Goal: Find specific page/section: Find specific page/section

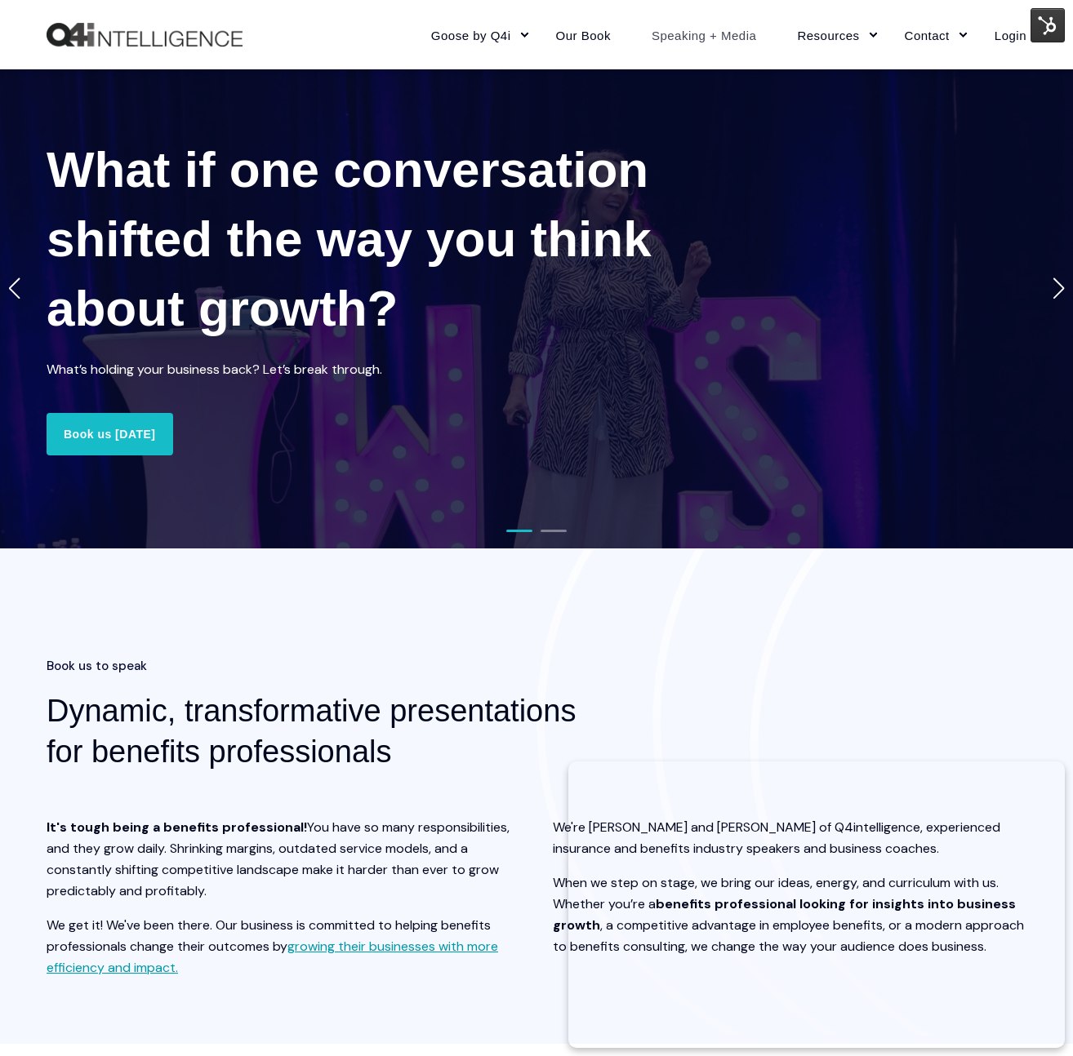
scroll to position [1675, 0]
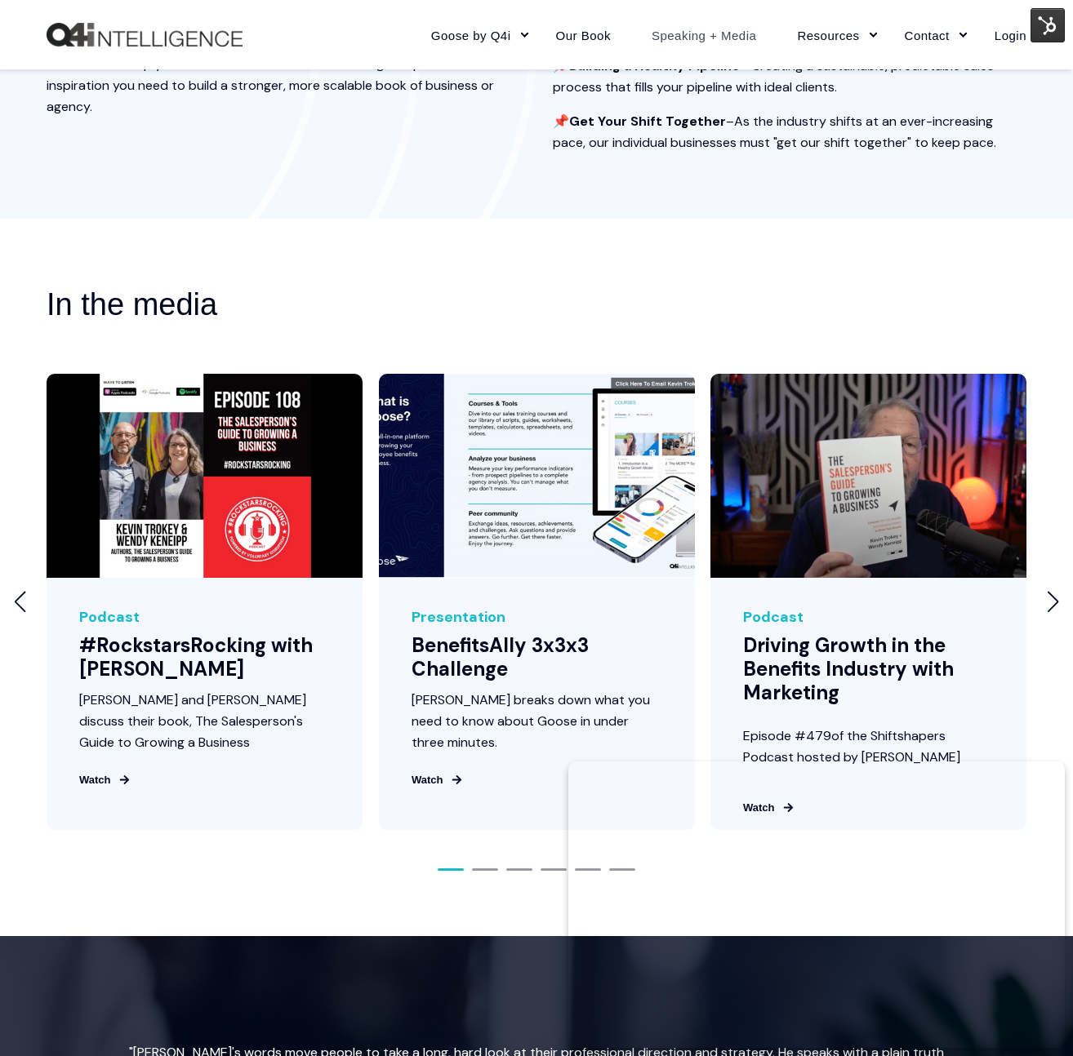
click at [717, 43] on link "Speaking + Media" at bounding box center [704, 34] width 146 height 71
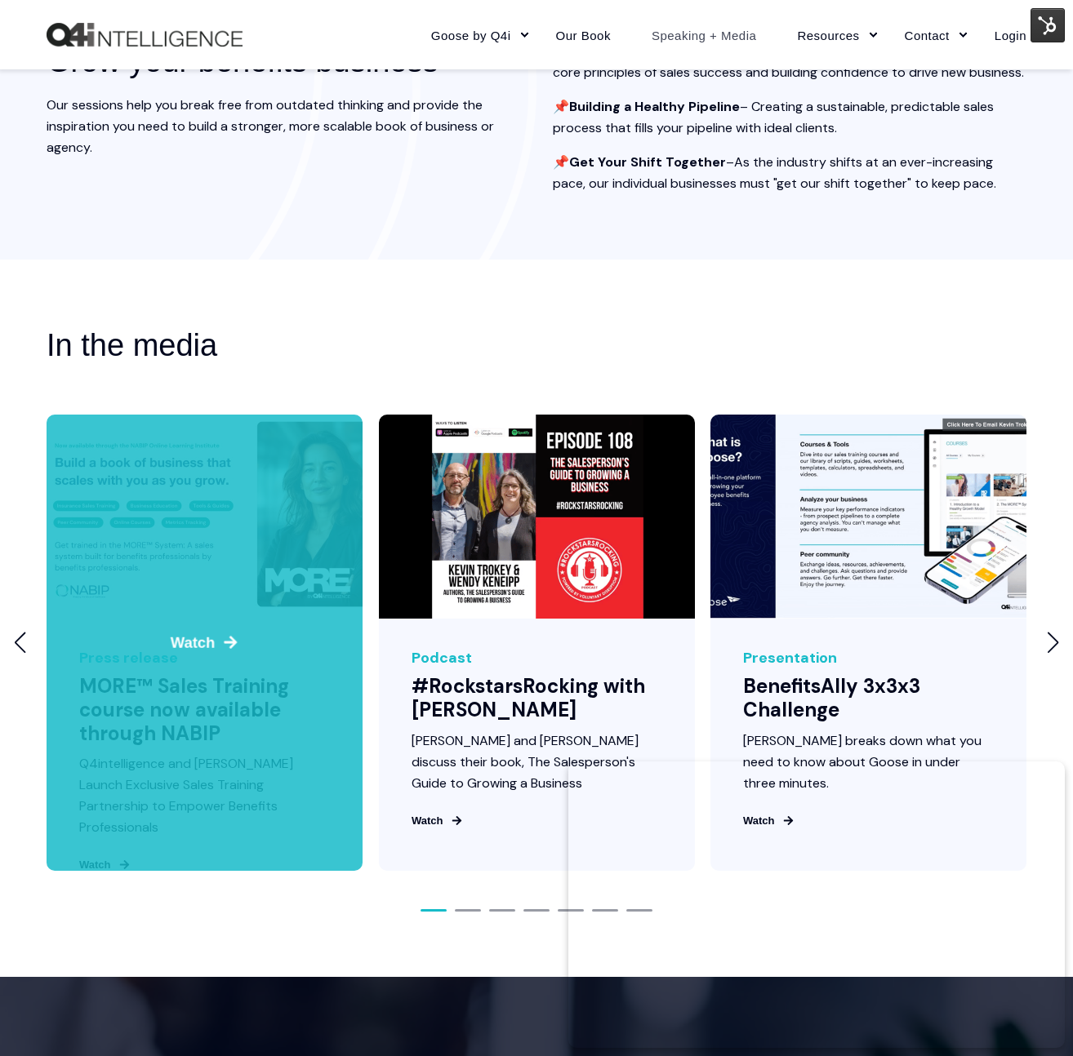
scroll to position [1637, 0]
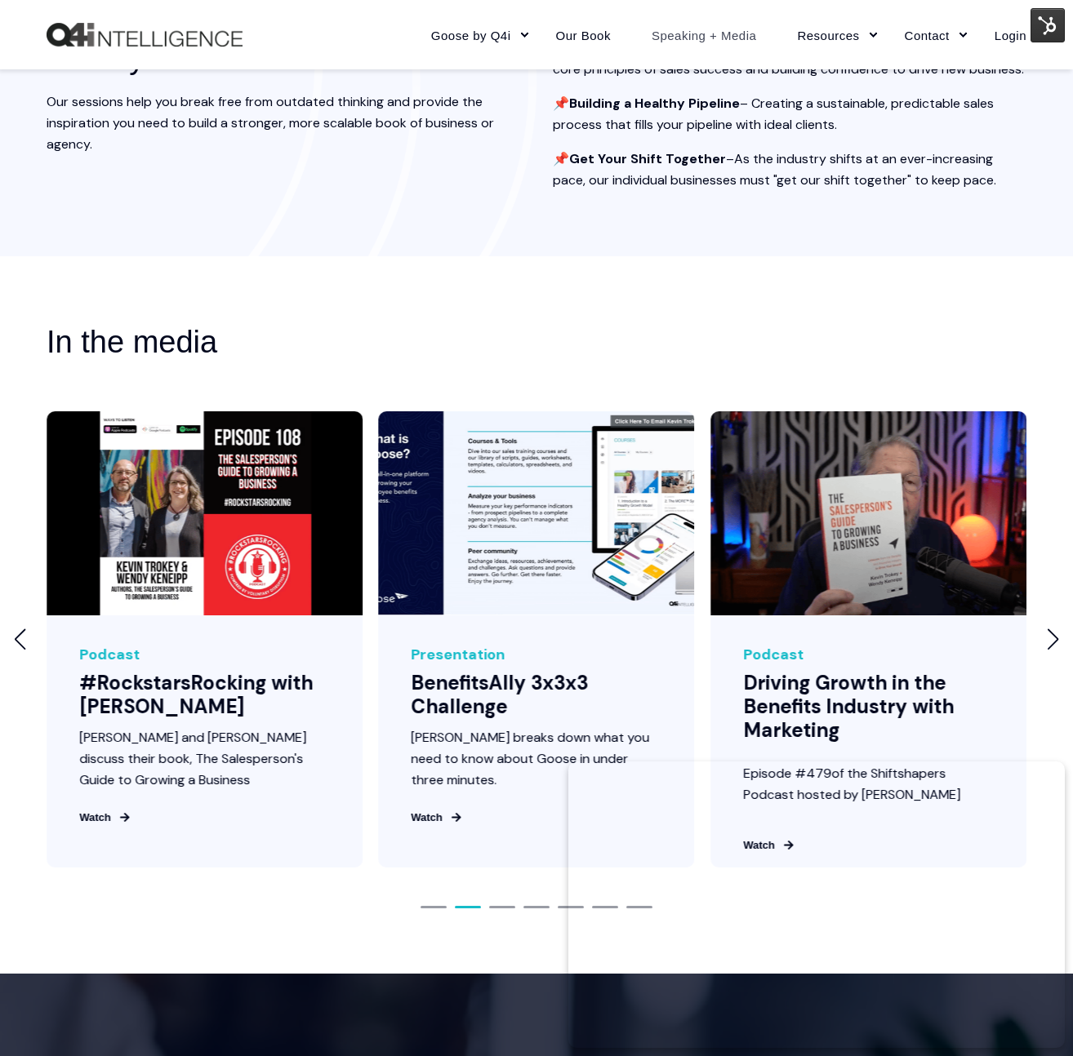
click at [25, 650] on div "Previous slide" at bounding box center [20, 638] width 13 height 21
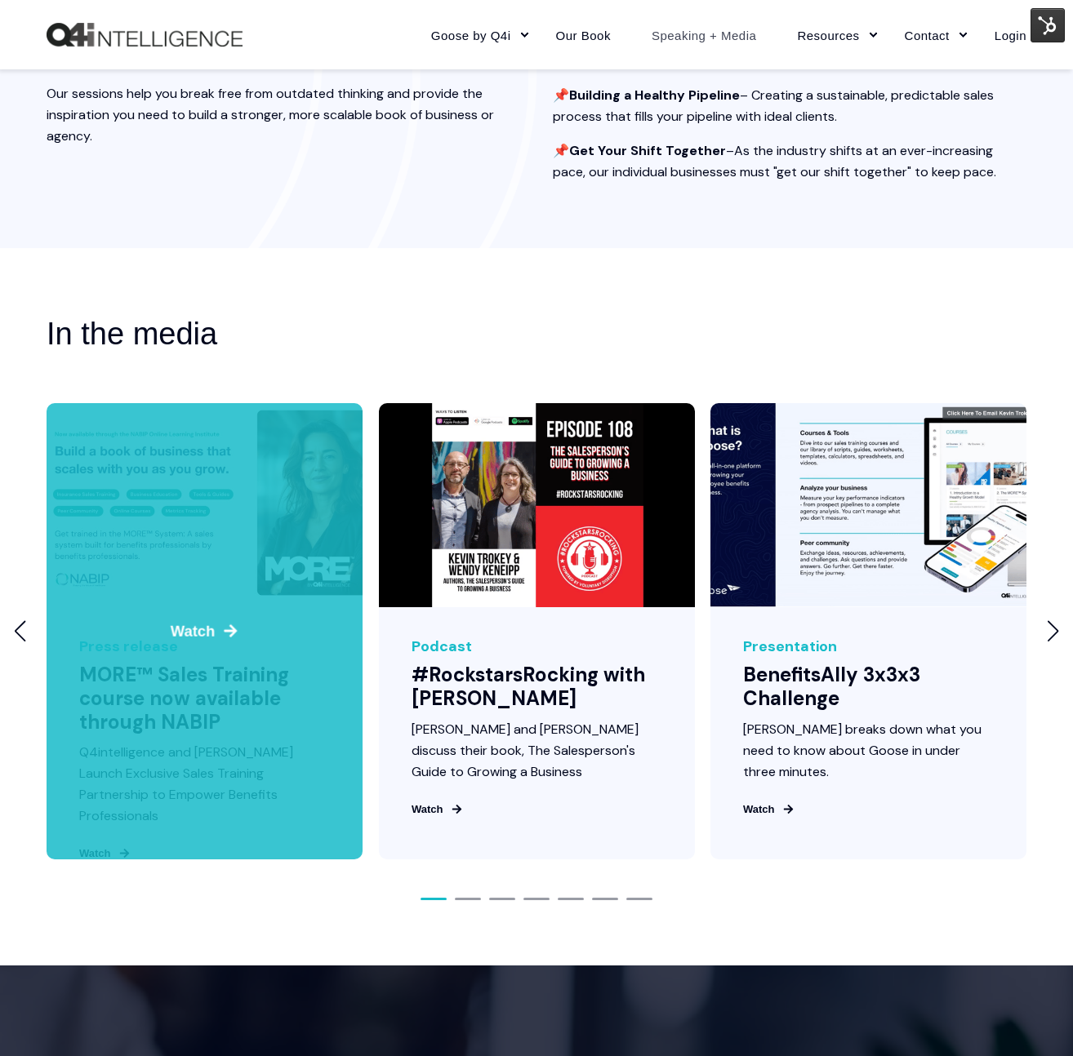
scroll to position [1872, 0]
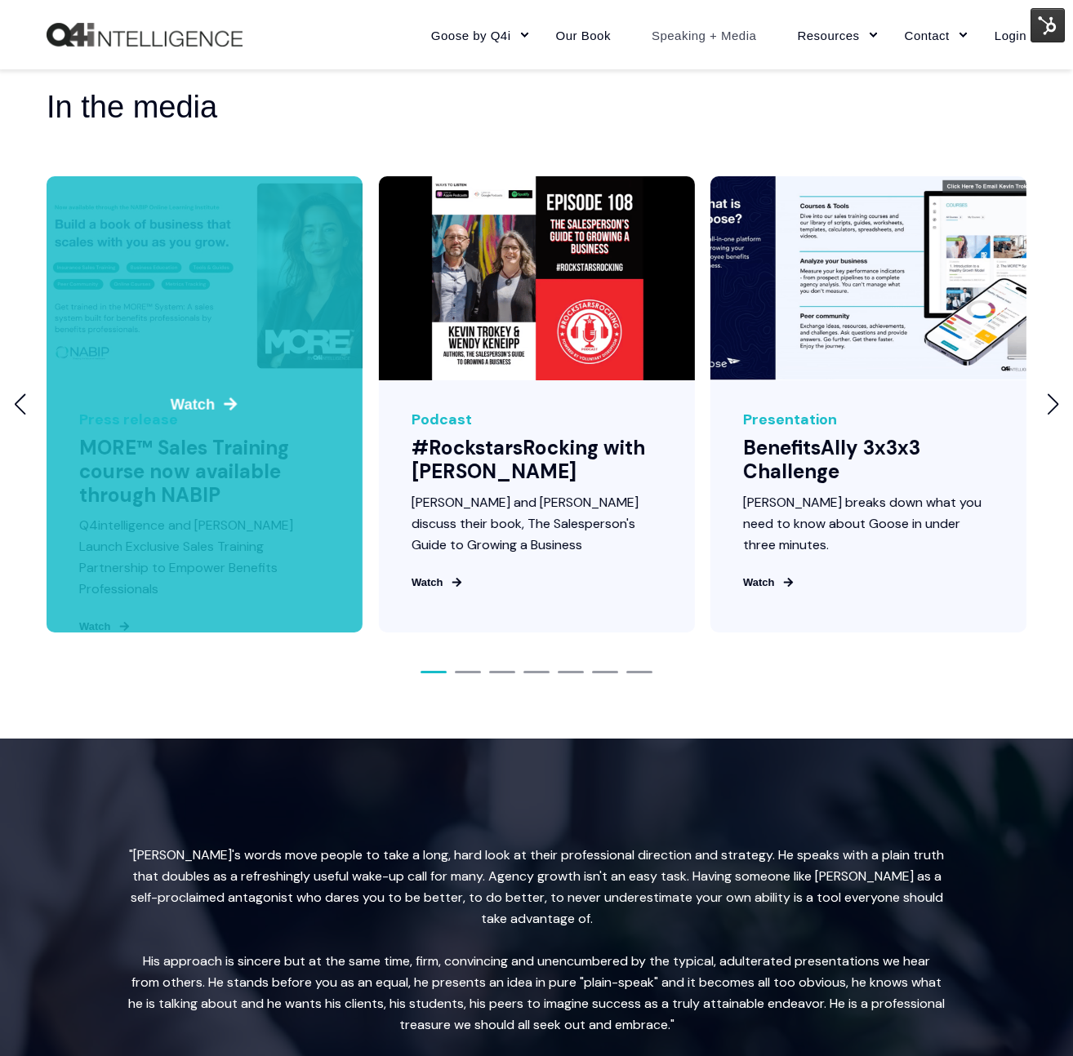
click at [179, 492] on div "1 / 7" at bounding box center [205, 404] width 316 height 456
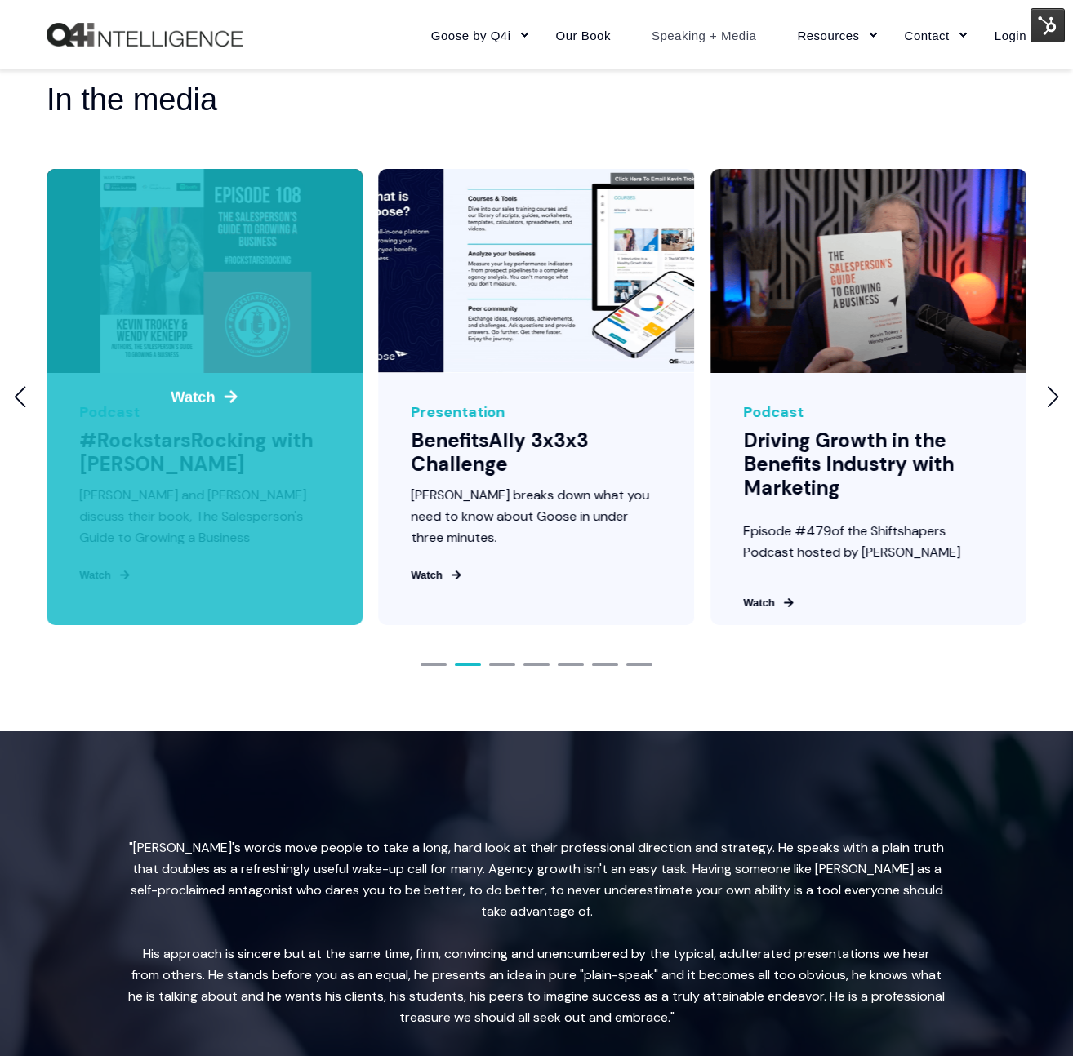
scroll to position [1881, 0]
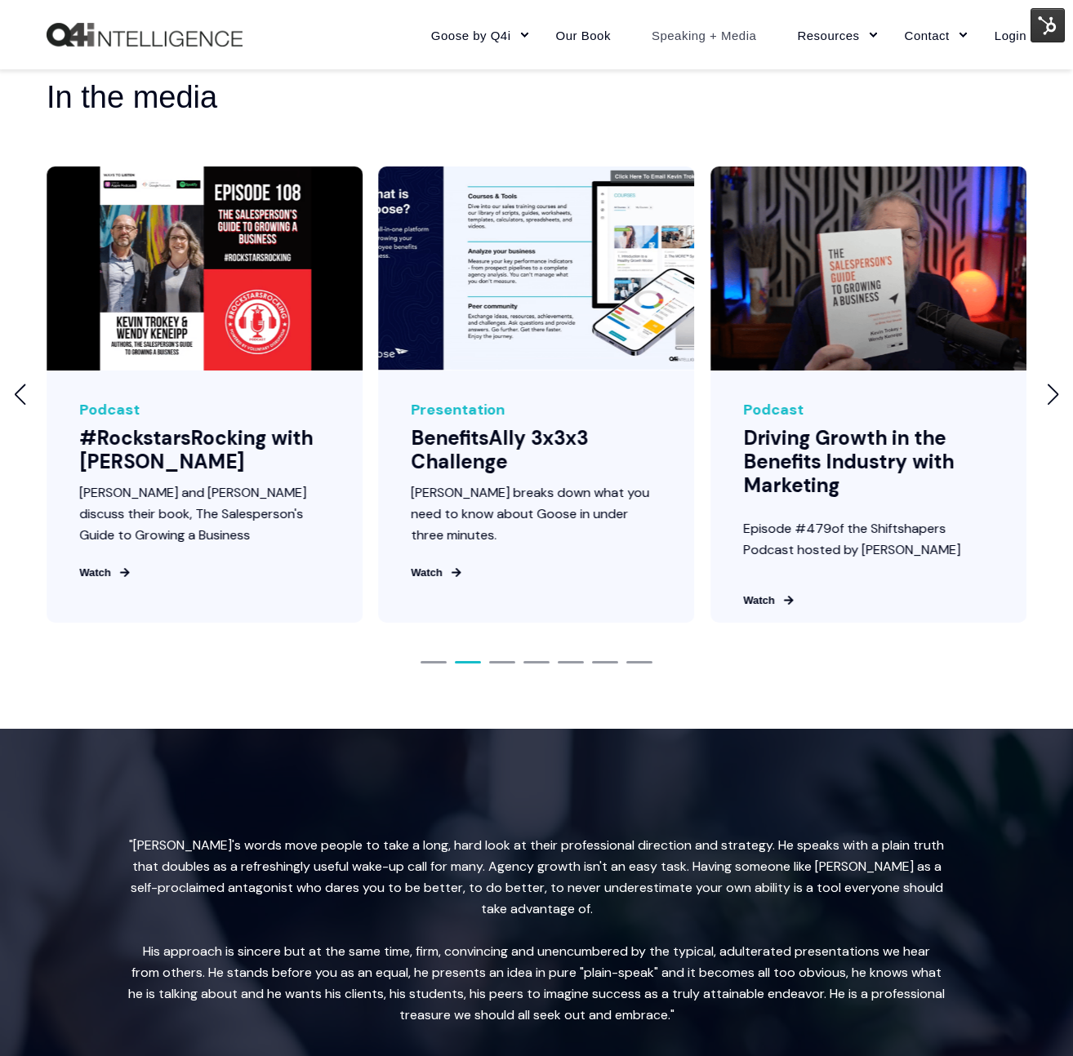
click at [1043, 16] on img at bounding box center [1047, 25] width 34 height 34
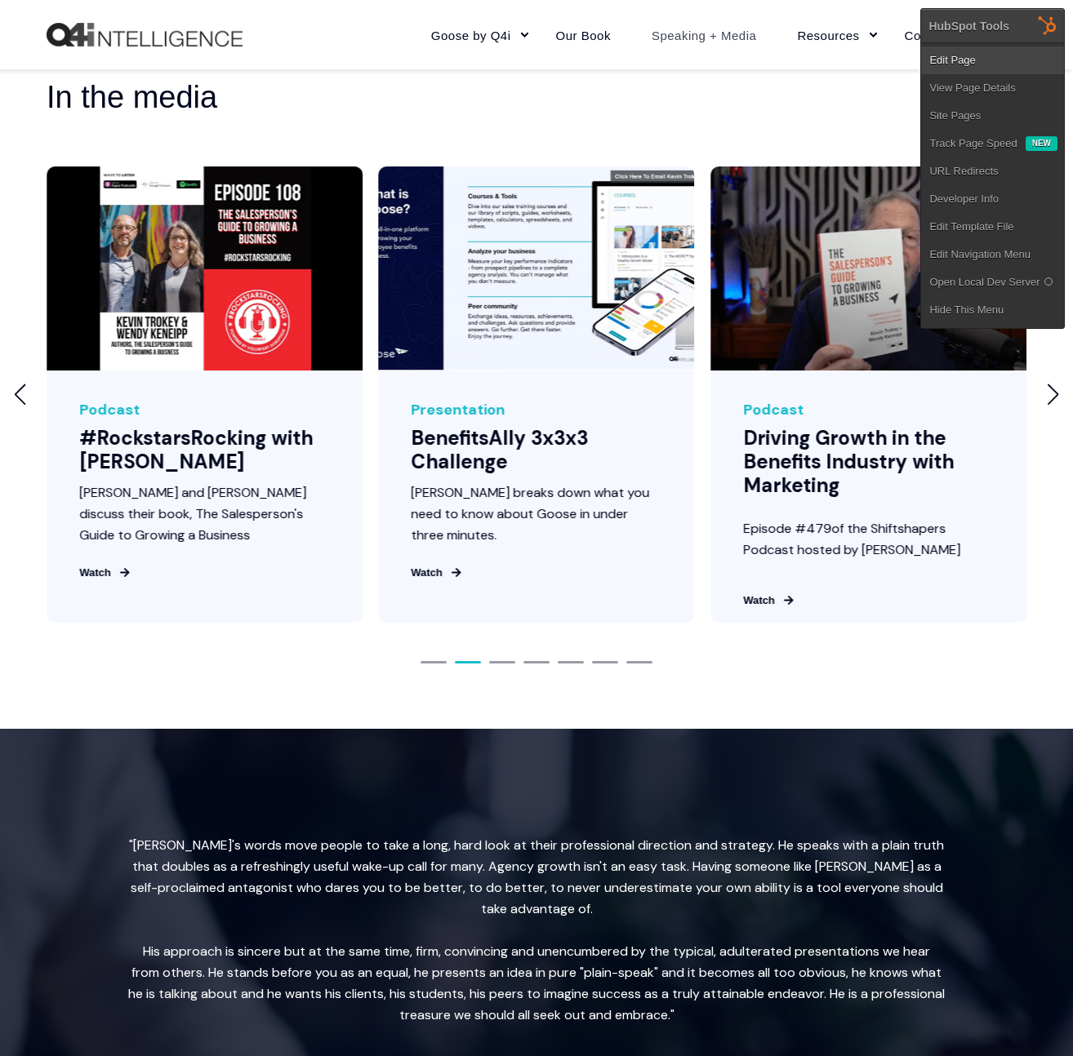
click at [1004, 56] on link "Edit Page" at bounding box center [992, 61] width 143 height 28
